Goal: Navigation & Orientation: Find specific page/section

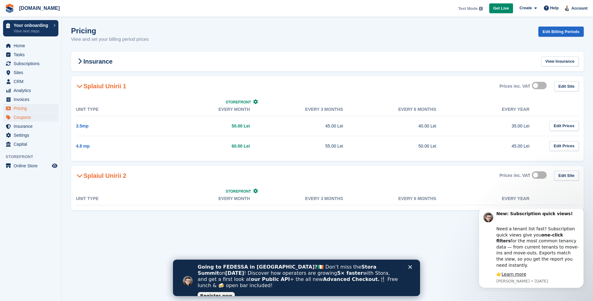
click at [27, 116] on span "Coupons" at bounding box center [32, 117] width 37 height 9
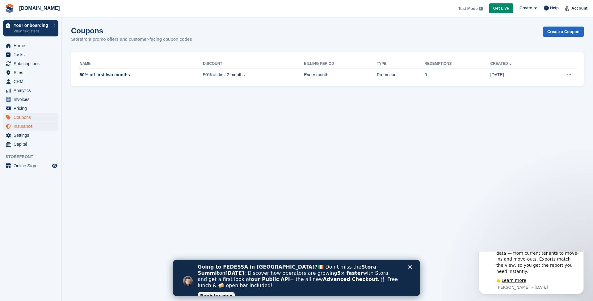
click at [24, 125] on span "Insurance" at bounding box center [32, 126] width 37 height 9
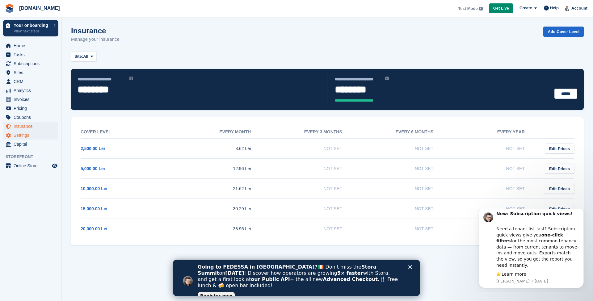
click at [27, 136] on span "Settings" at bounding box center [32, 135] width 37 height 9
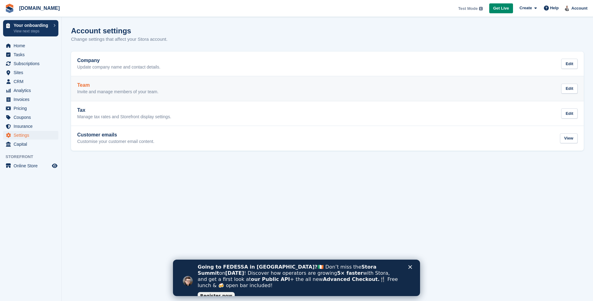
click at [122, 85] on h2 "Team" at bounding box center [117, 85] width 81 height 6
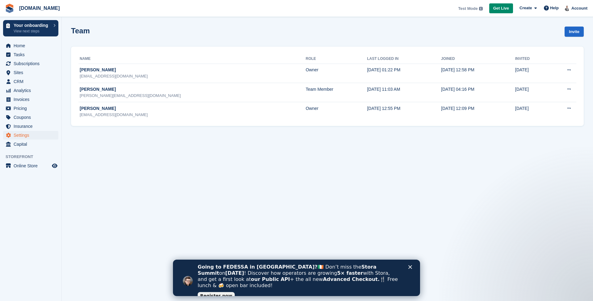
click at [30, 135] on span "Settings" at bounding box center [32, 135] width 37 height 9
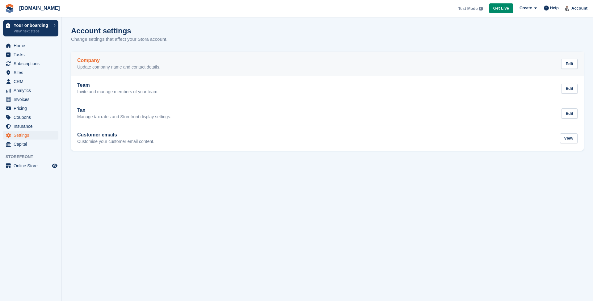
click at [121, 60] on h2 "Company" at bounding box center [118, 61] width 83 height 6
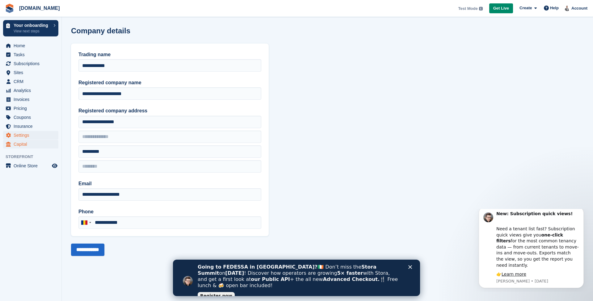
click at [27, 144] on span "Capital" at bounding box center [32, 144] width 37 height 9
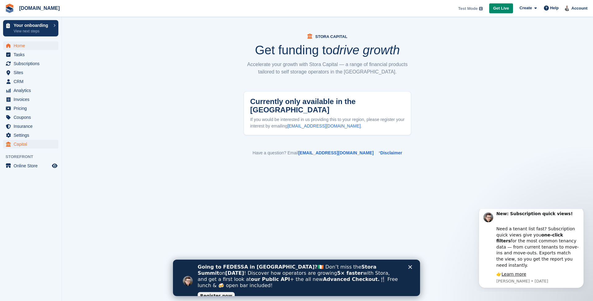
click at [27, 44] on span "Home" at bounding box center [32, 45] width 37 height 9
